Goal: Information Seeking & Learning: Learn about a topic

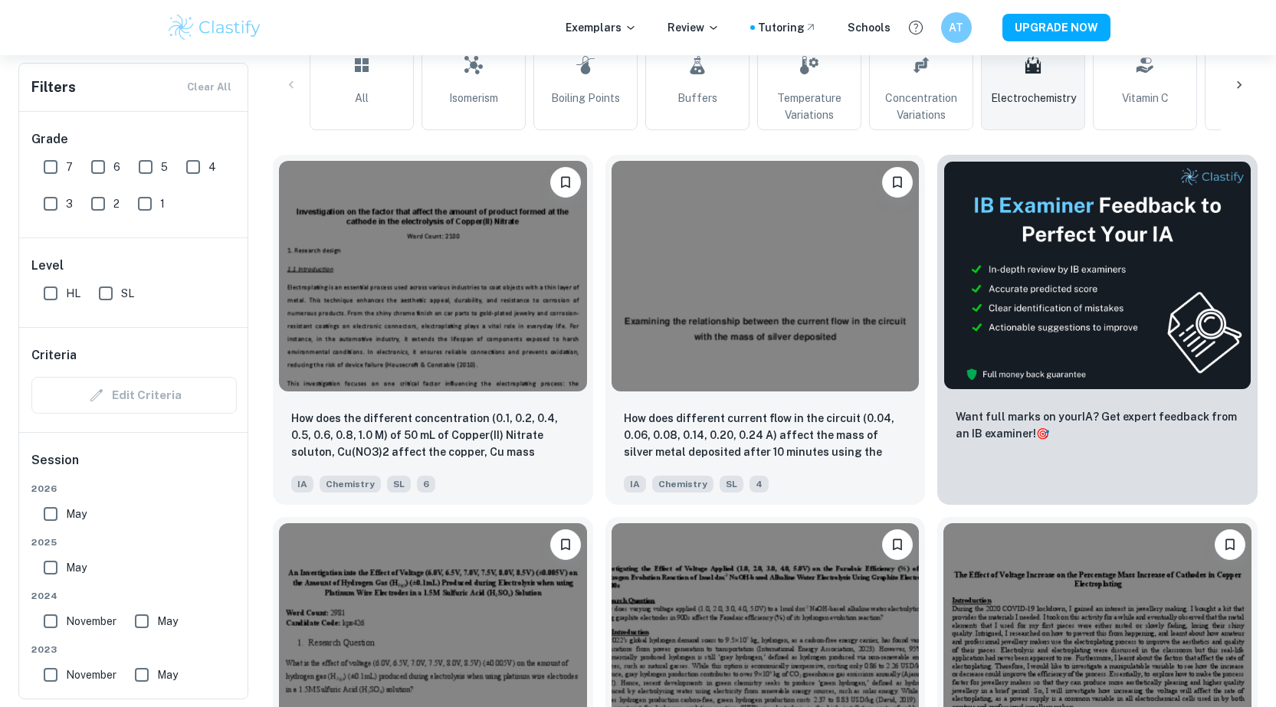
scroll to position [469, 0]
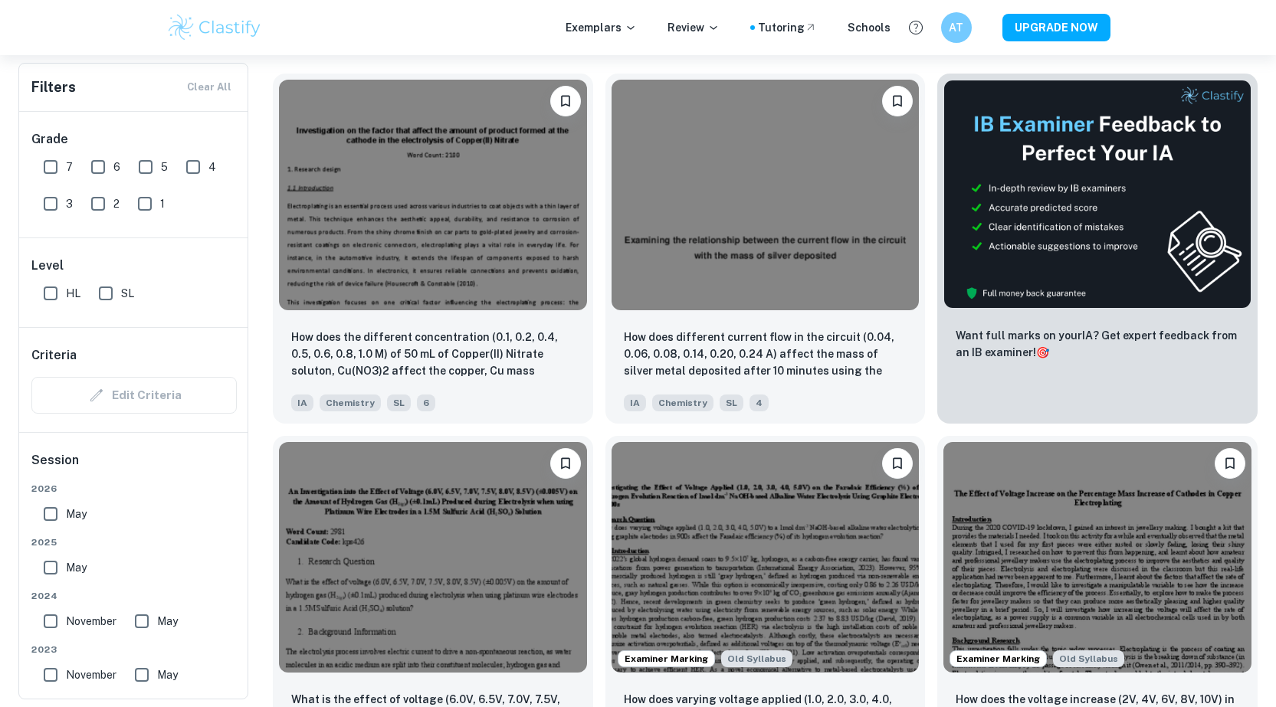
drag, startPoint x: 273, startPoint y: 415, endPoint x: 259, endPoint y: 443, distance: 31.5
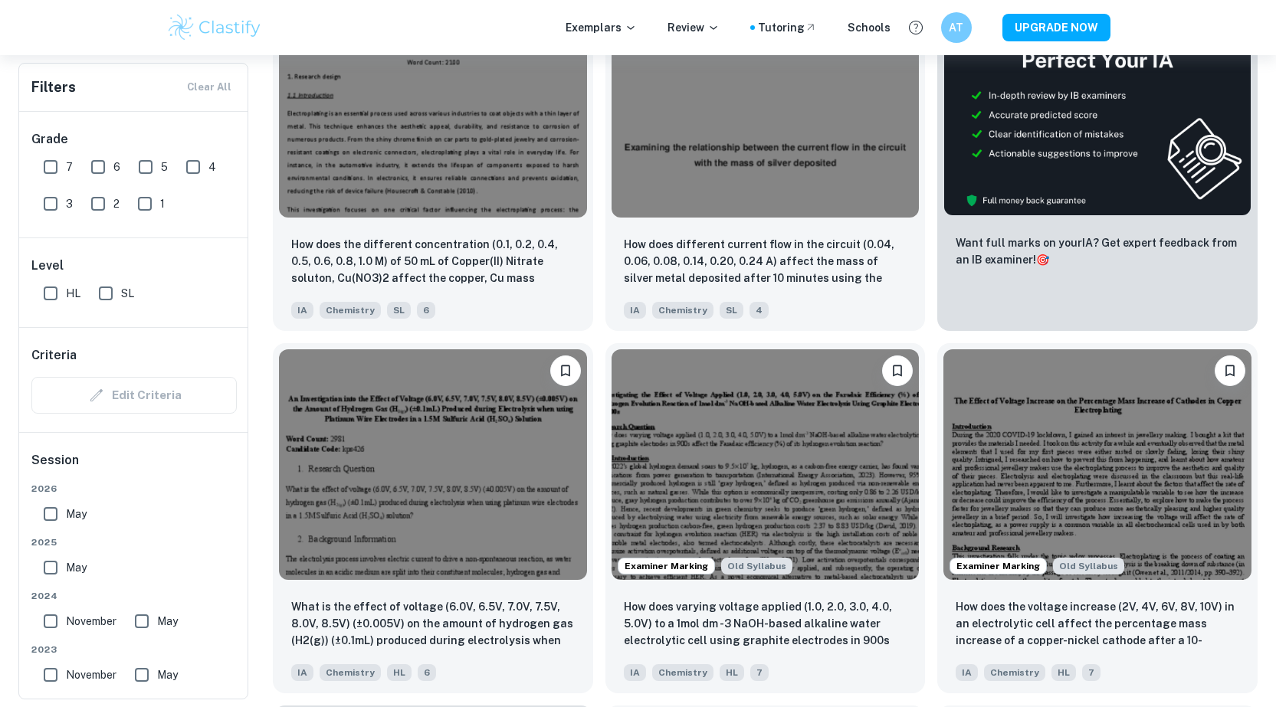
drag, startPoint x: 259, startPoint y: 443, endPoint x: 261, endPoint y: 477, distance: 33.7
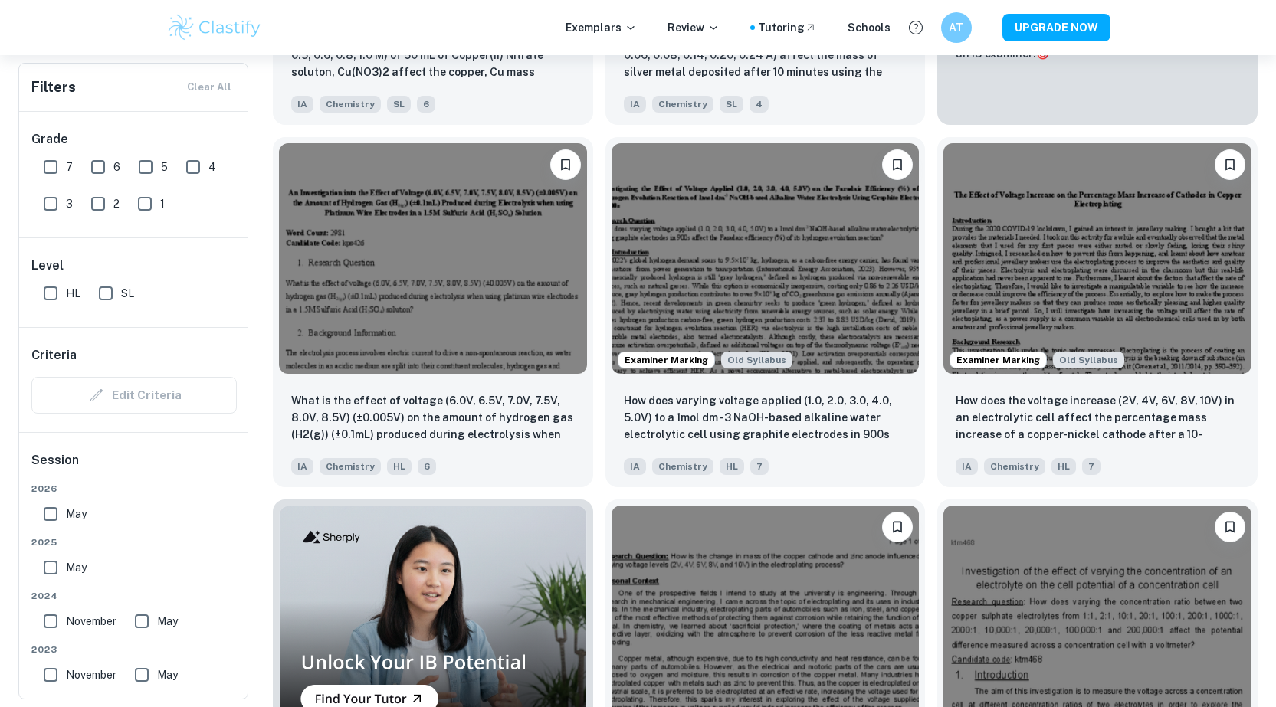
scroll to position [780, 0]
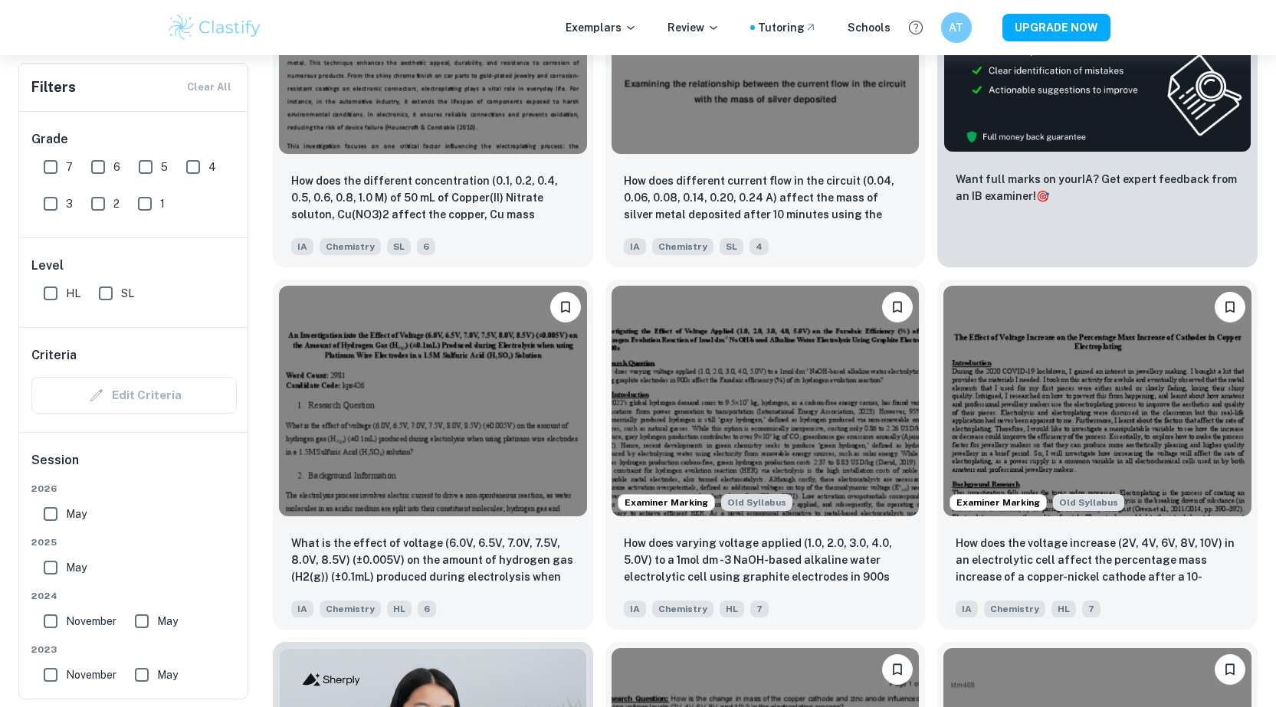
drag, startPoint x: 251, startPoint y: 386, endPoint x: 270, endPoint y: 301, distance: 87.4
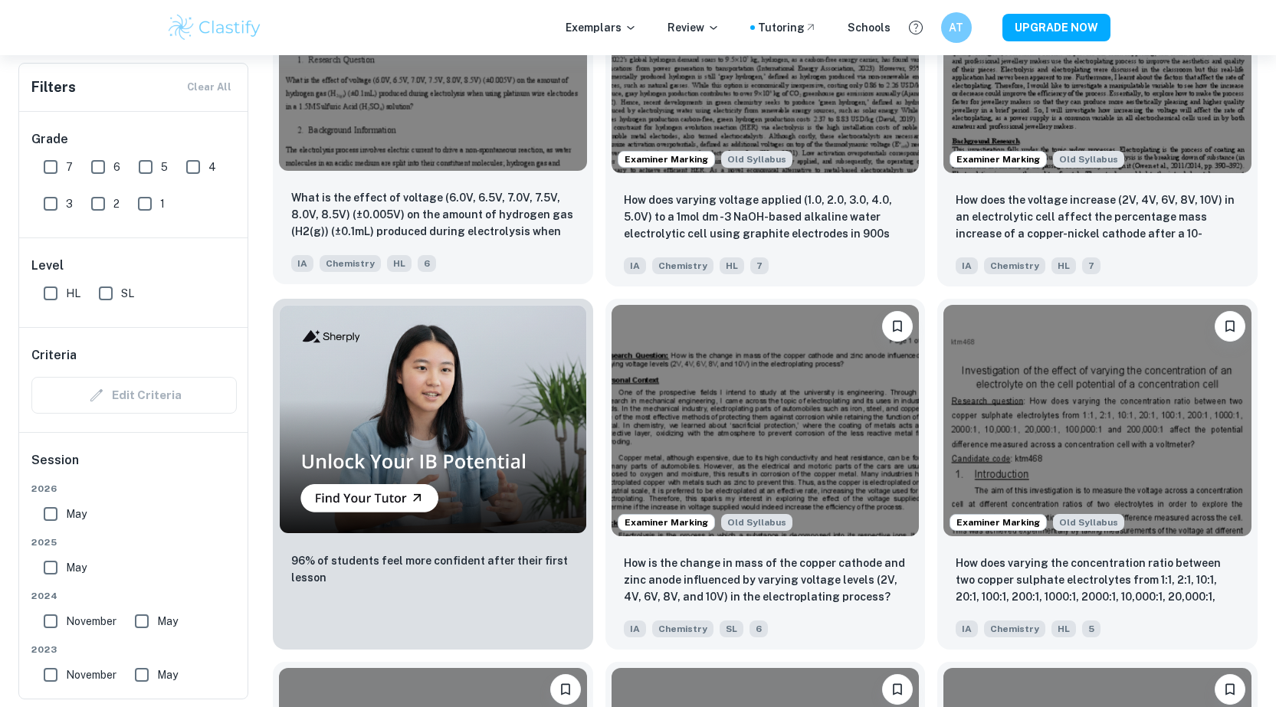
drag, startPoint x: 265, startPoint y: 355, endPoint x: 297, endPoint y: 477, distance: 126.6
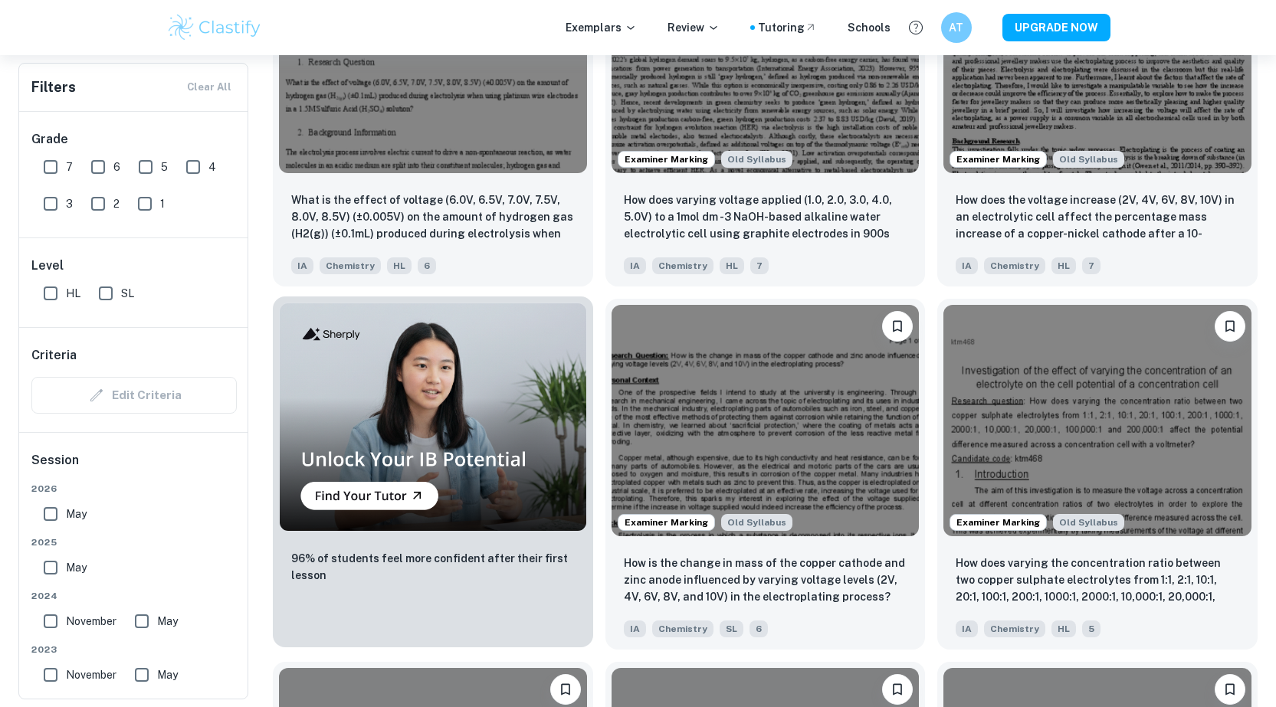
scroll to position [1004, 0]
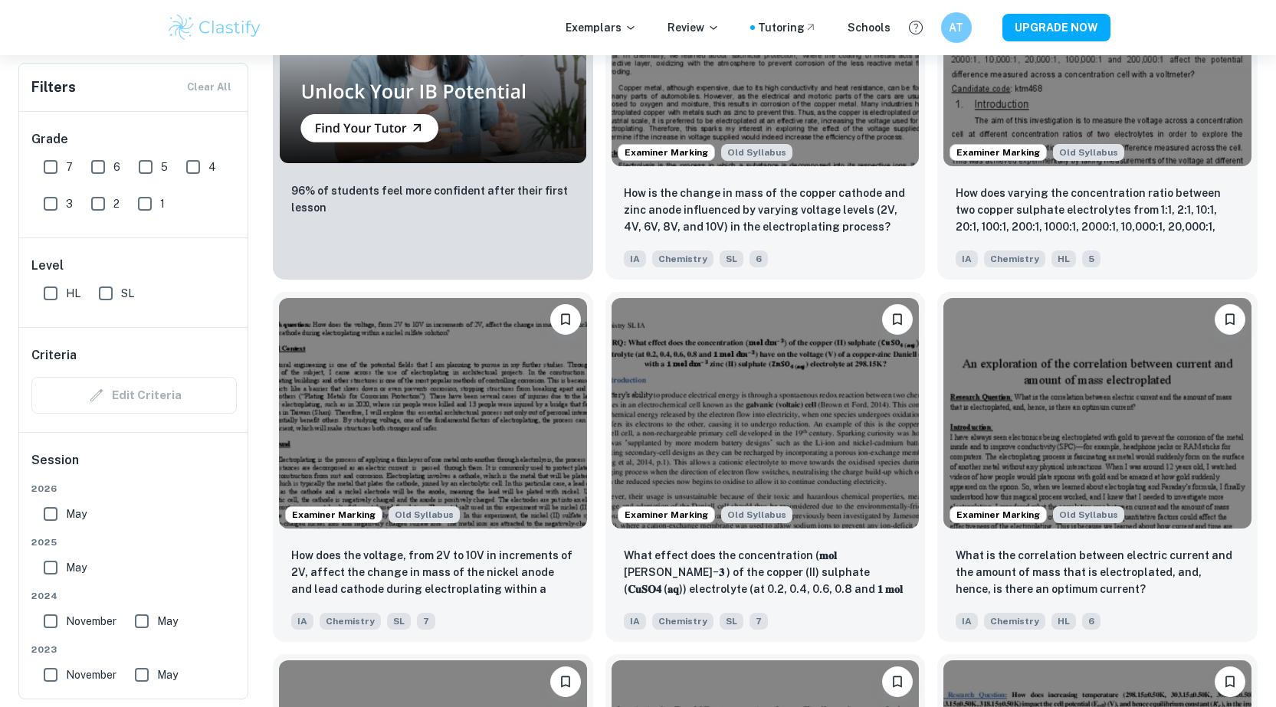
drag, startPoint x: 1267, startPoint y: 465, endPoint x: 1259, endPoint y: 531, distance: 66.3
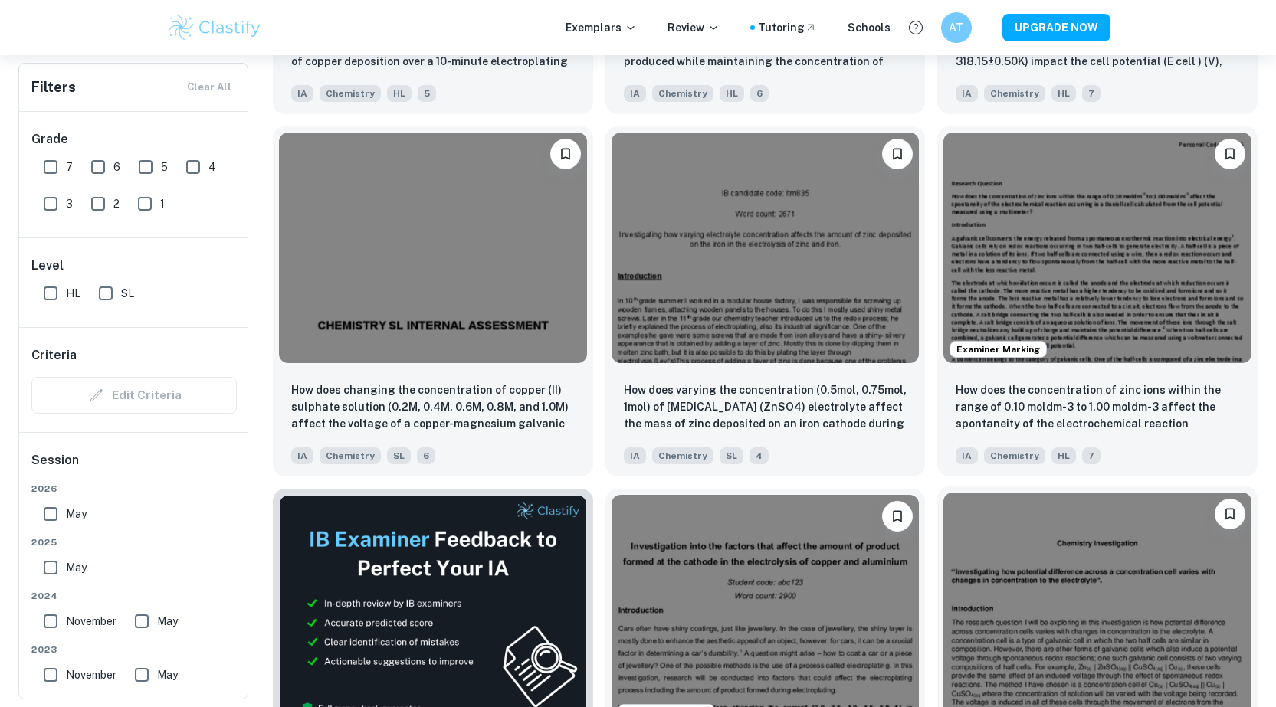
scroll to position [2406, 0]
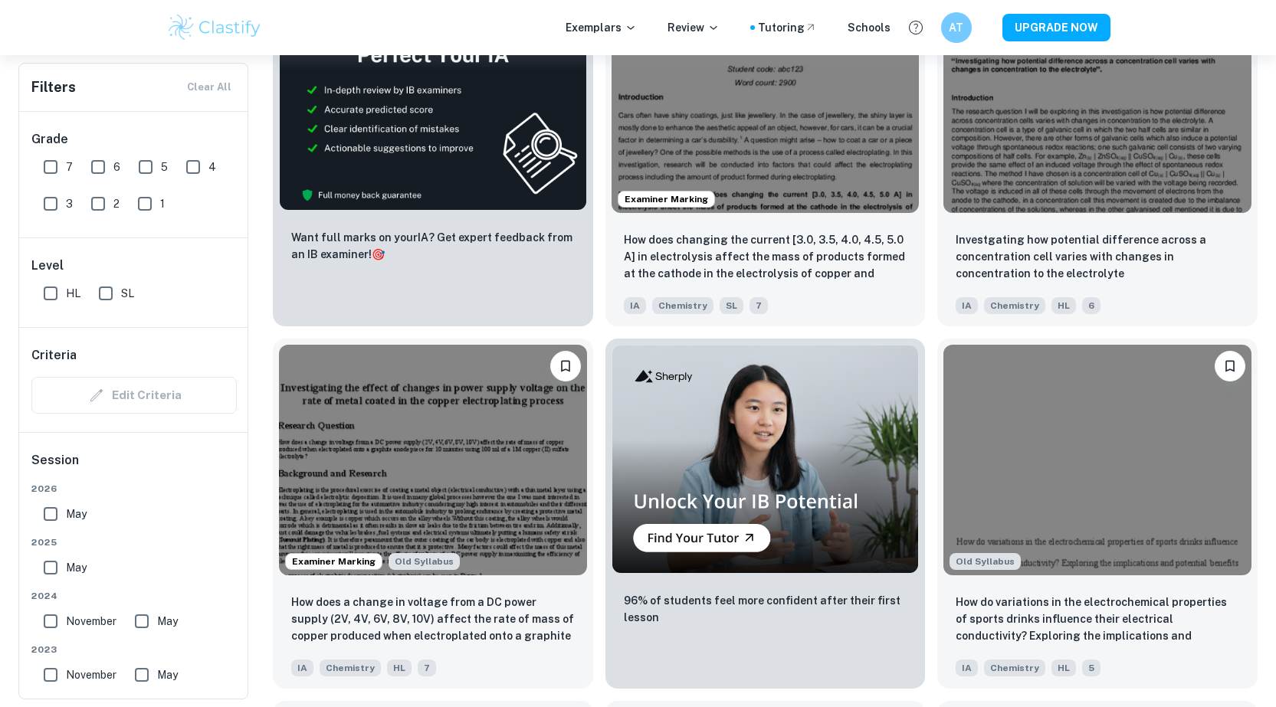
drag, startPoint x: 1275, startPoint y: 332, endPoint x: 1273, endPoint y: 362, distance: 29.9
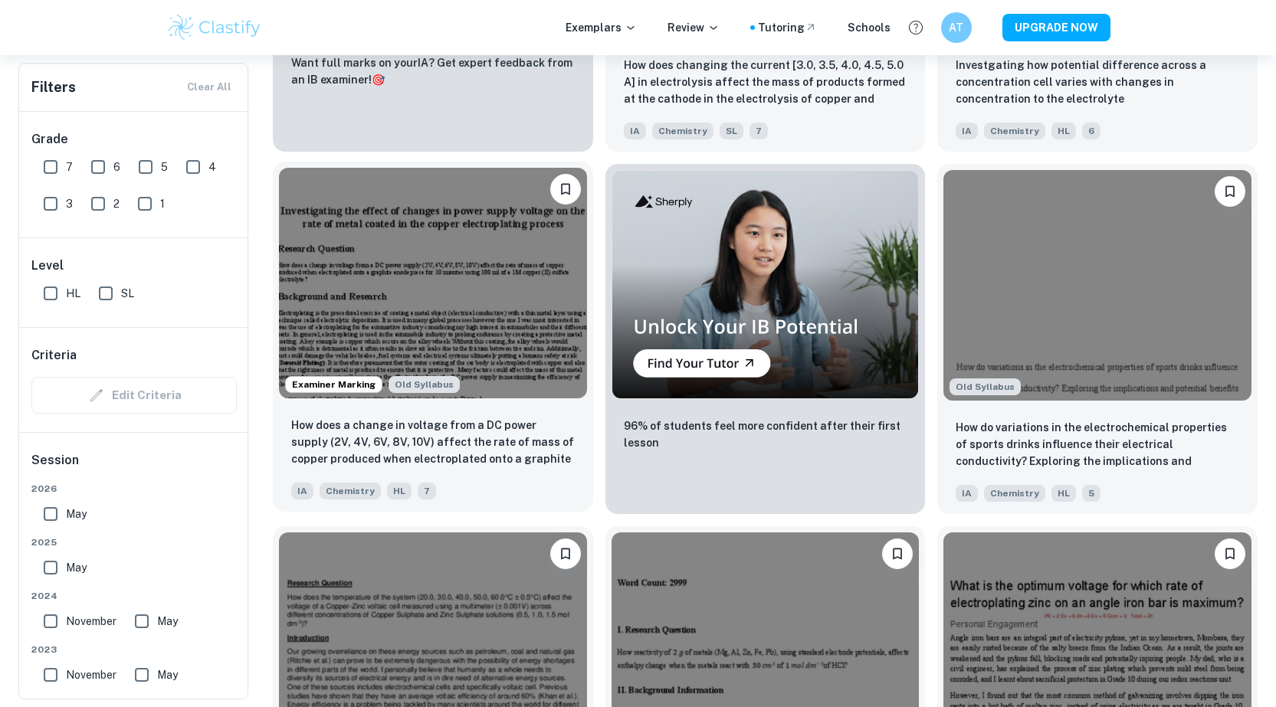
scroll to position [2922, 0]
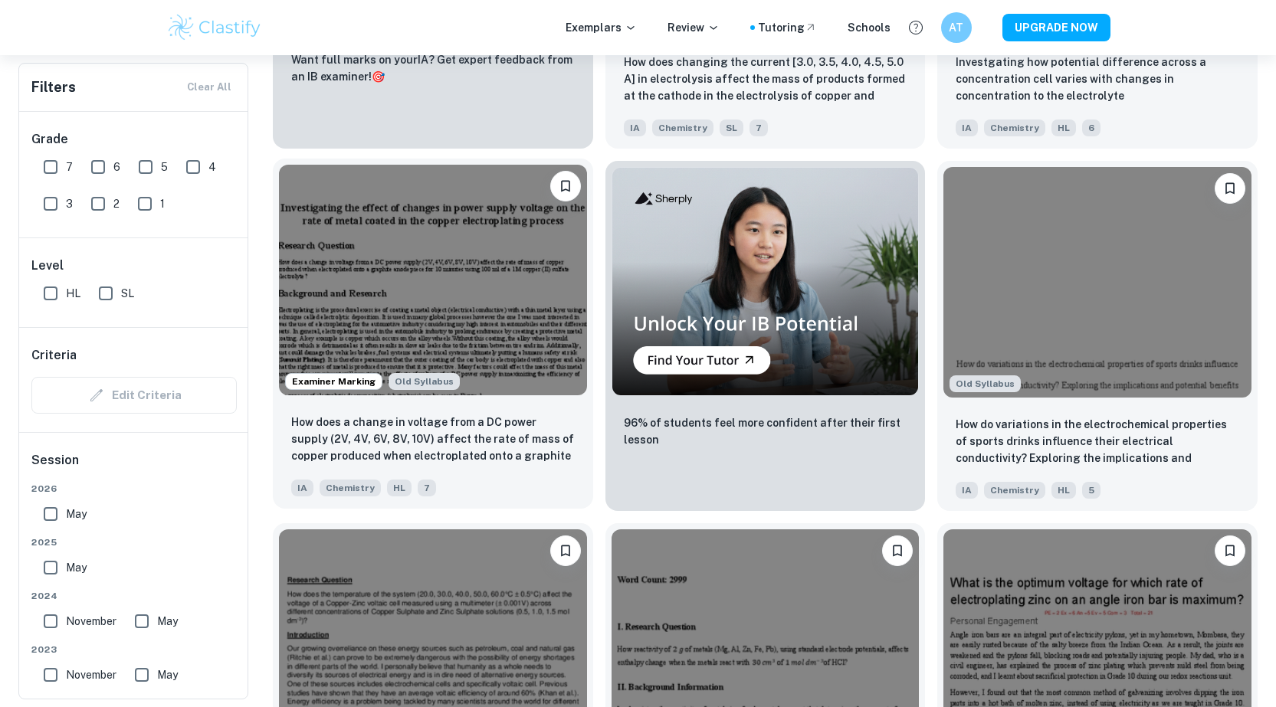
drag, startPoint x: 269, startPoint y: 312, endPoint x: 280, endPoint y: 336, distance: 26.1
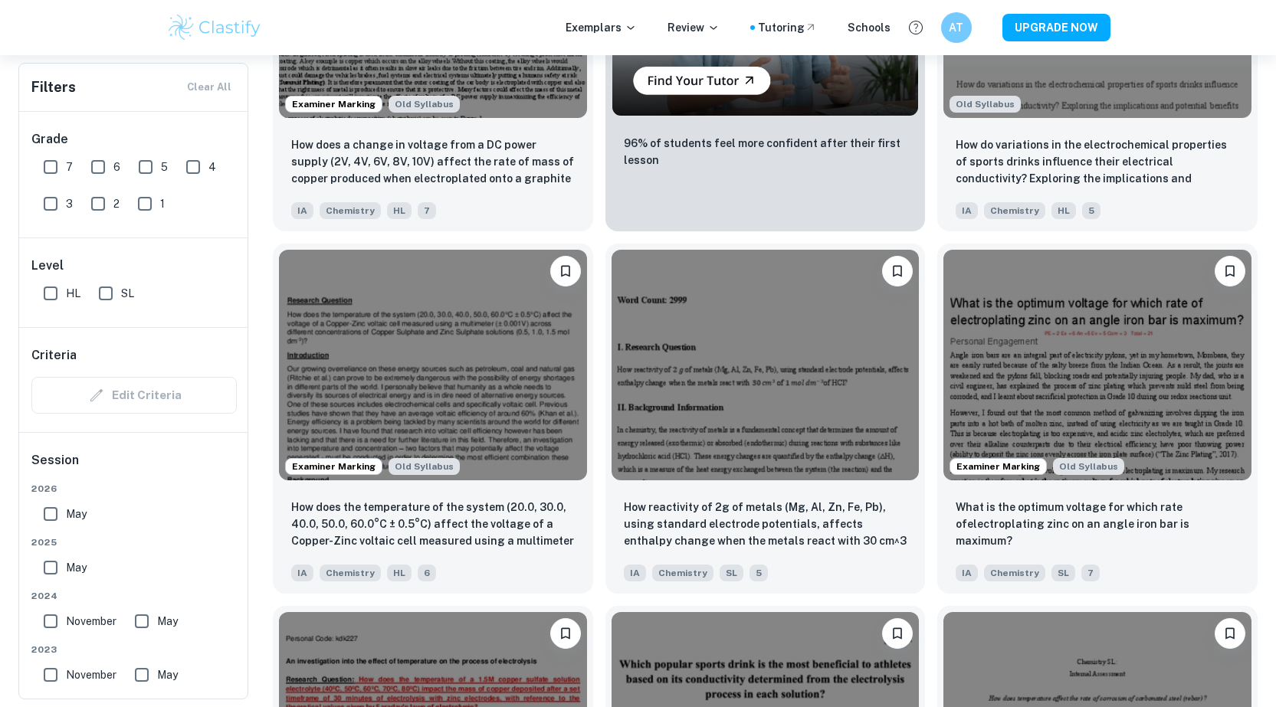
scroll to position [3205, 0]
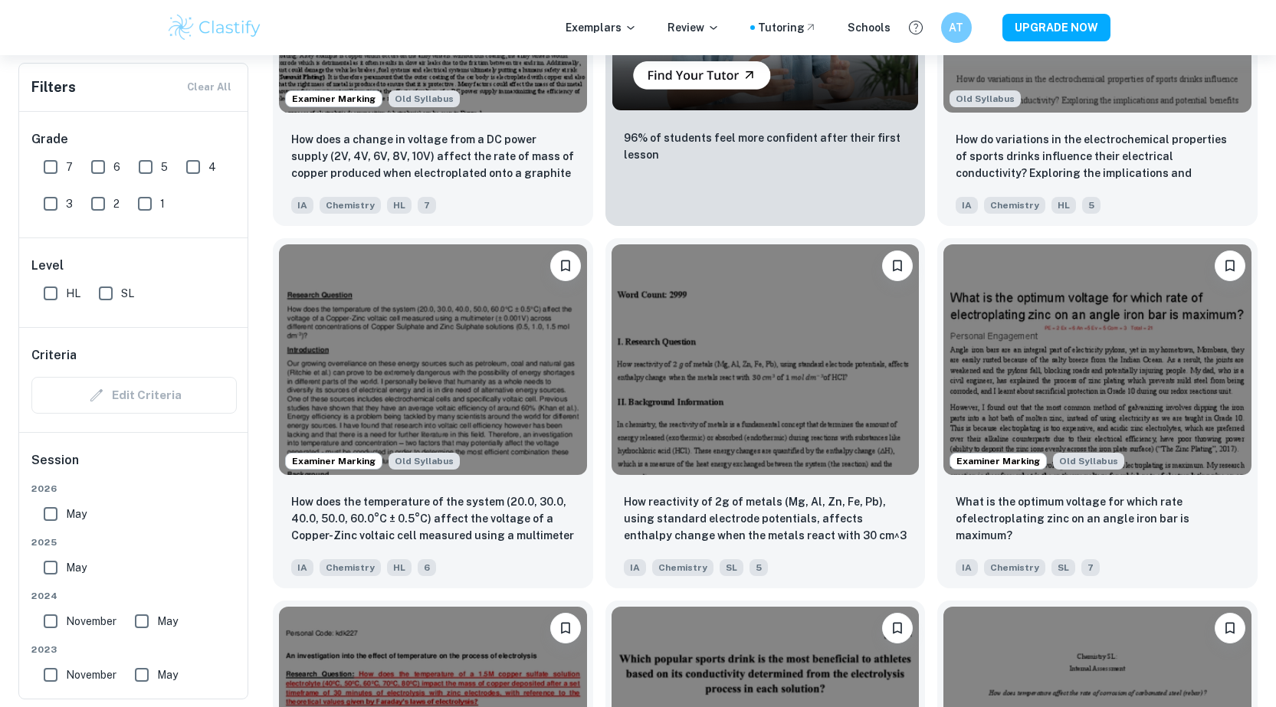
drag, startPoint x: 1274, startPoint y: 495, endPoint x: 1273, endPoint y: 517, distance: 22.3
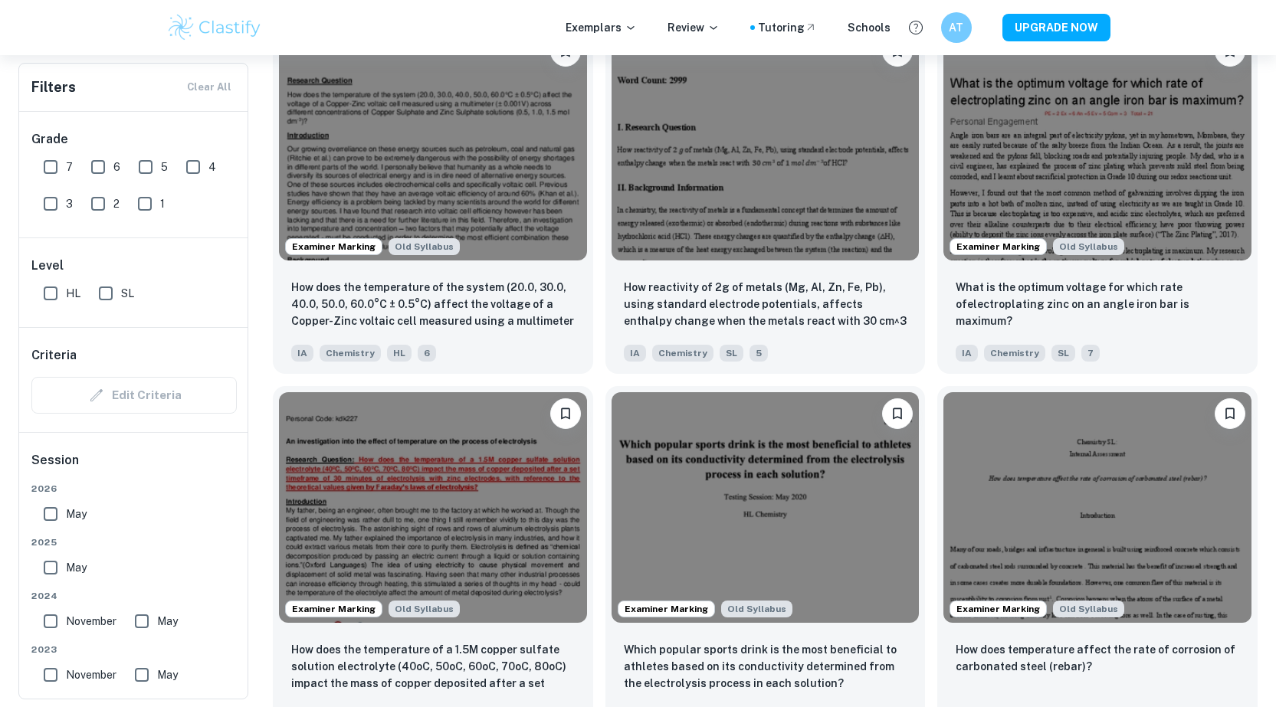
scroll to position [3432, 0]
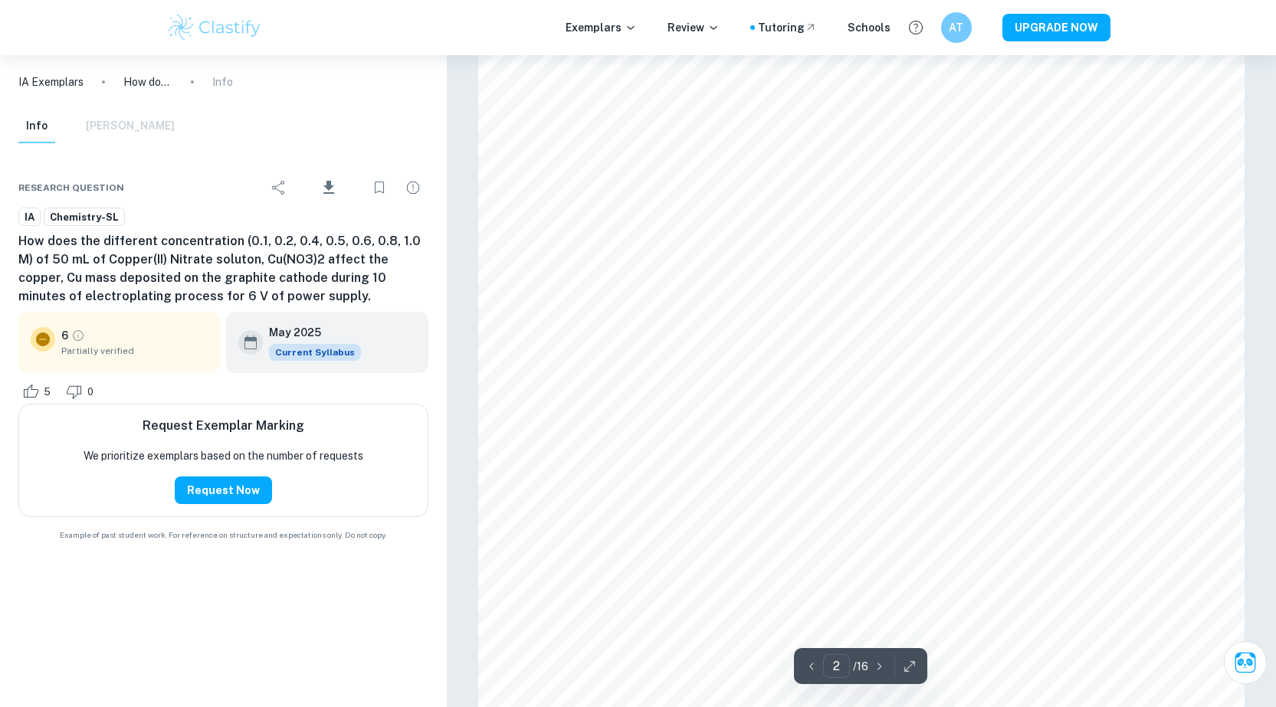
scroll to position [1553, 0]
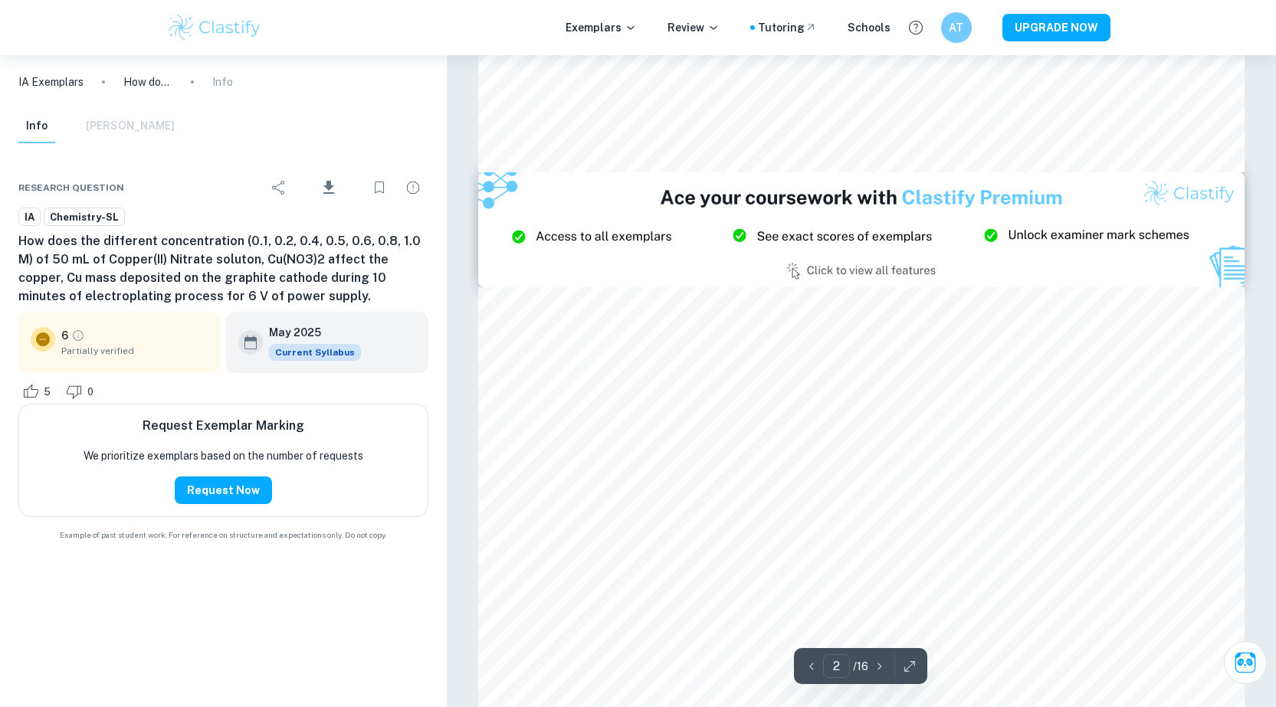
type input "3"
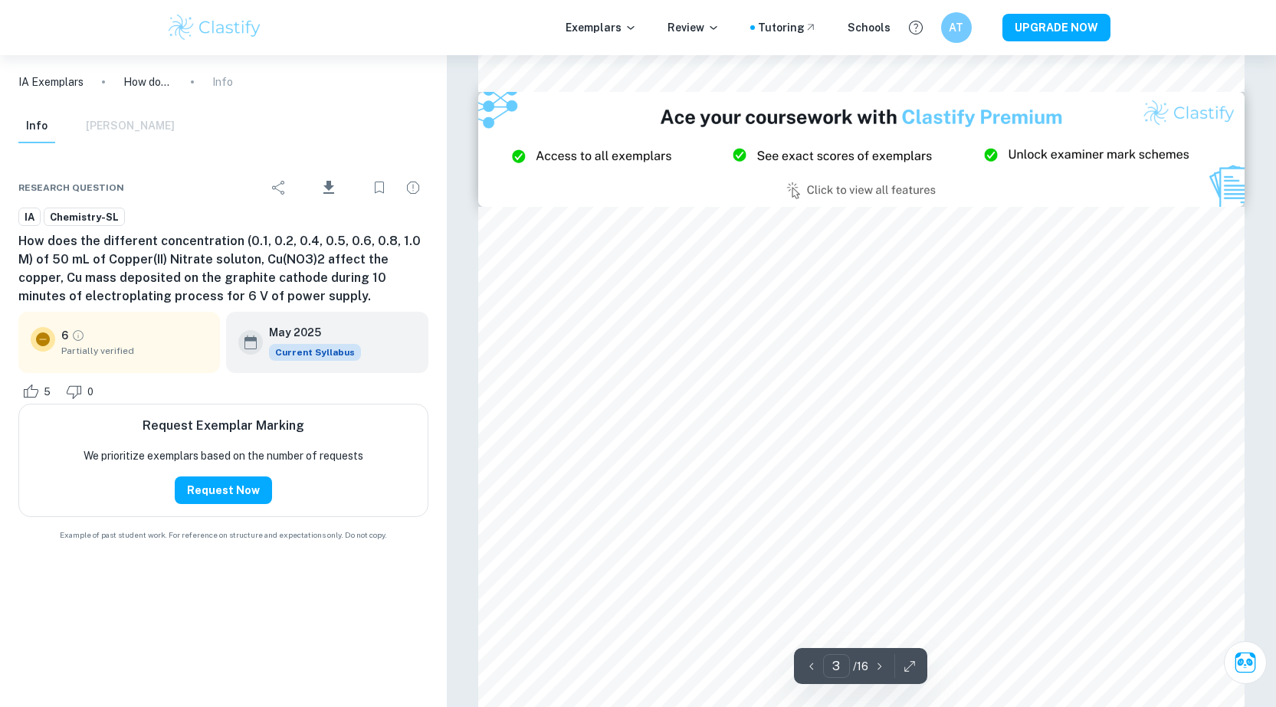
scroll to position [2323, 0]
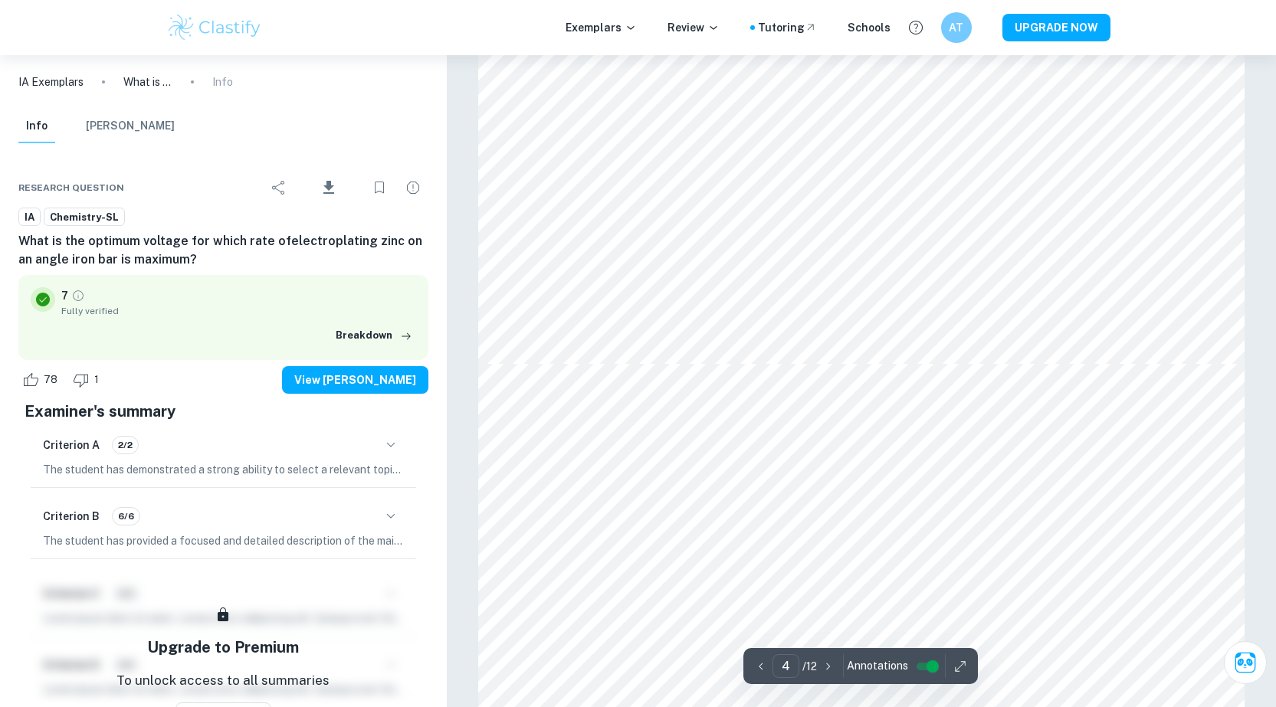
scroll to position [3888, 0]
drag, startPoint x: 637, startPoint y: 346, endPoint x: 1054, endPoint y: 44, distance: 515.3
type input "5"
